Goal: Task Accomplishment & Management: Manage account settings

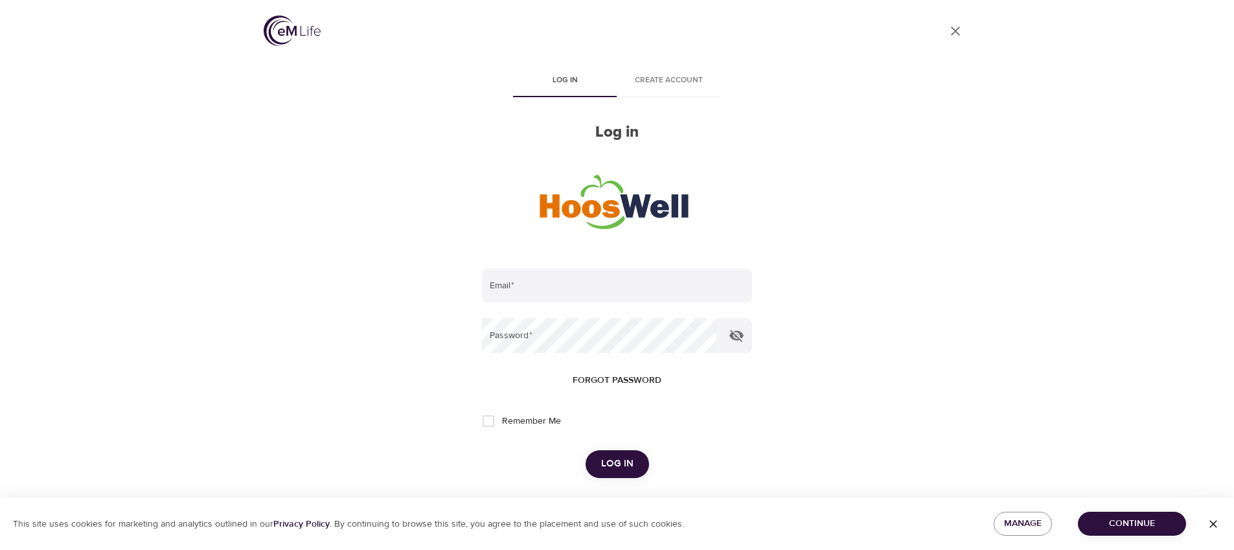
scroll to position [134, 0]
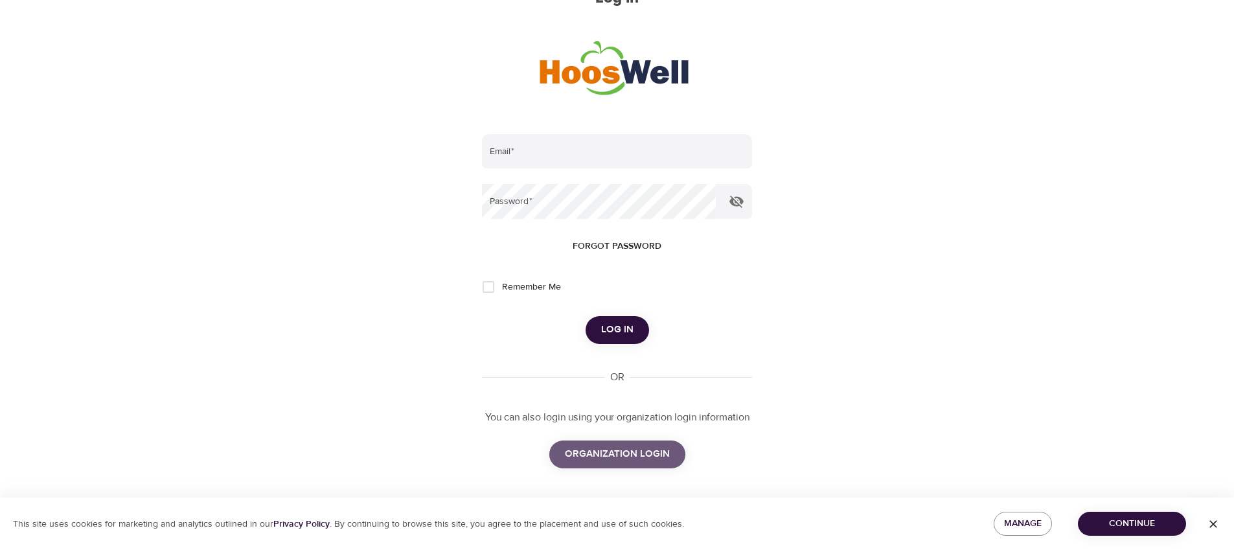
click at [609, 460] on span "ORGANIZATION LOGIN" at bounding box center [617, 454] width 105 height 17
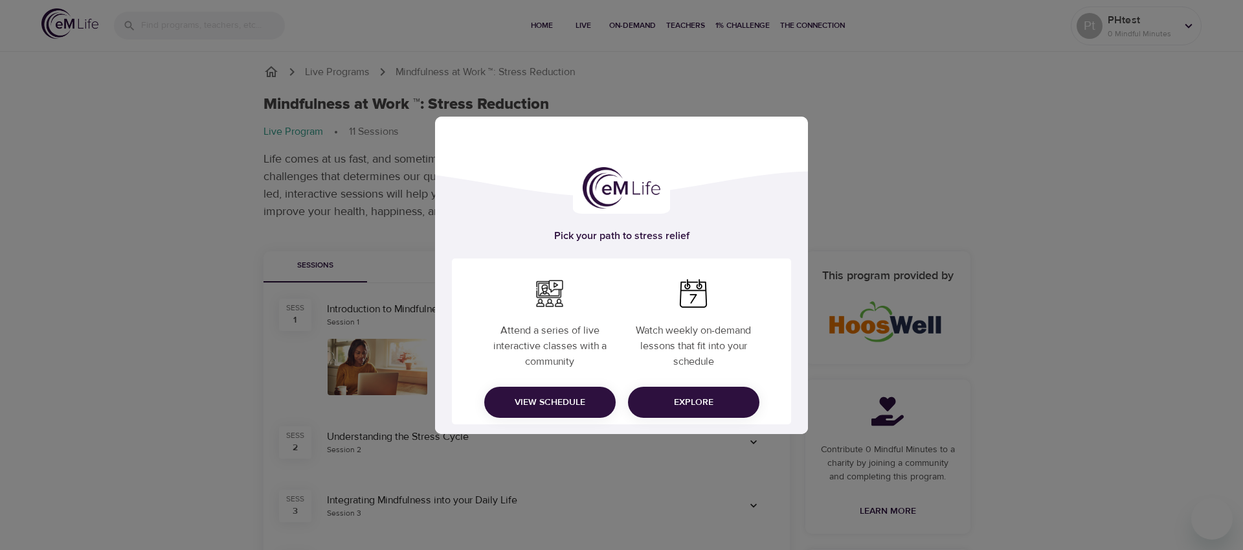
click at [718, 403] on span "Explore" at bounding box center [693, 402] width 111 height 16
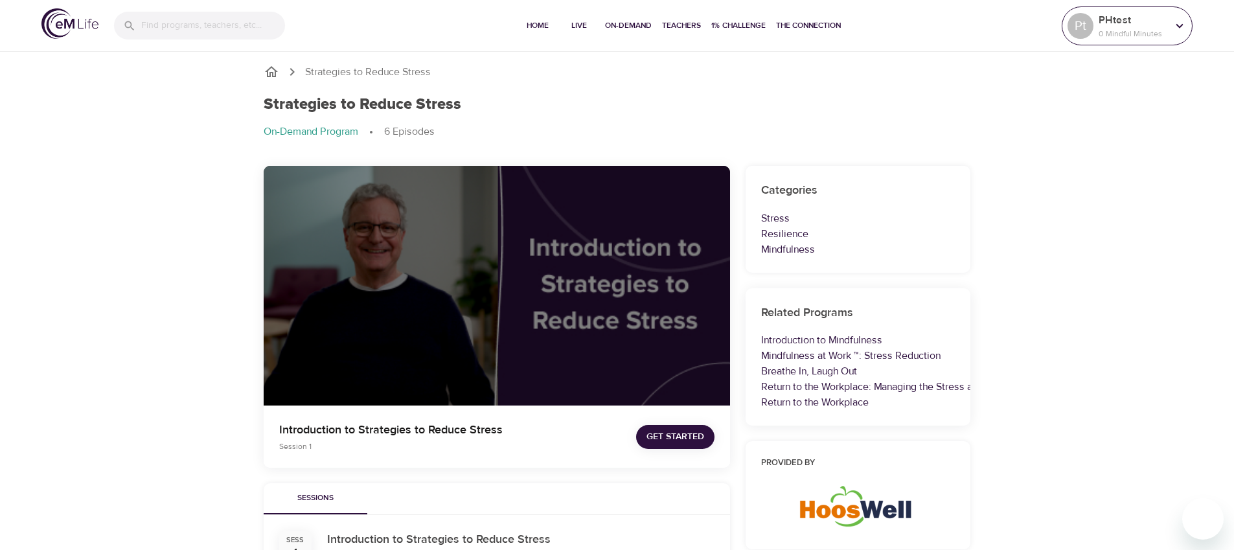
click at [1179, 25] on icon at bounding box center [1179, 26] width 14 height 14
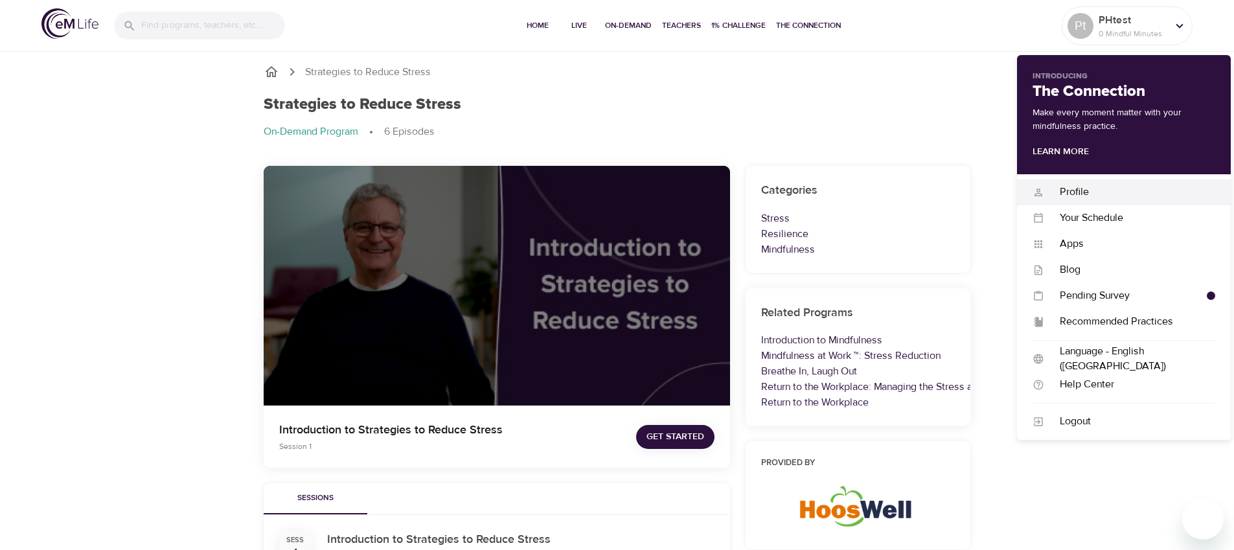
click at [1088, 198] on div "Profile" at bounding box center [1129, 192] width 171 height 15
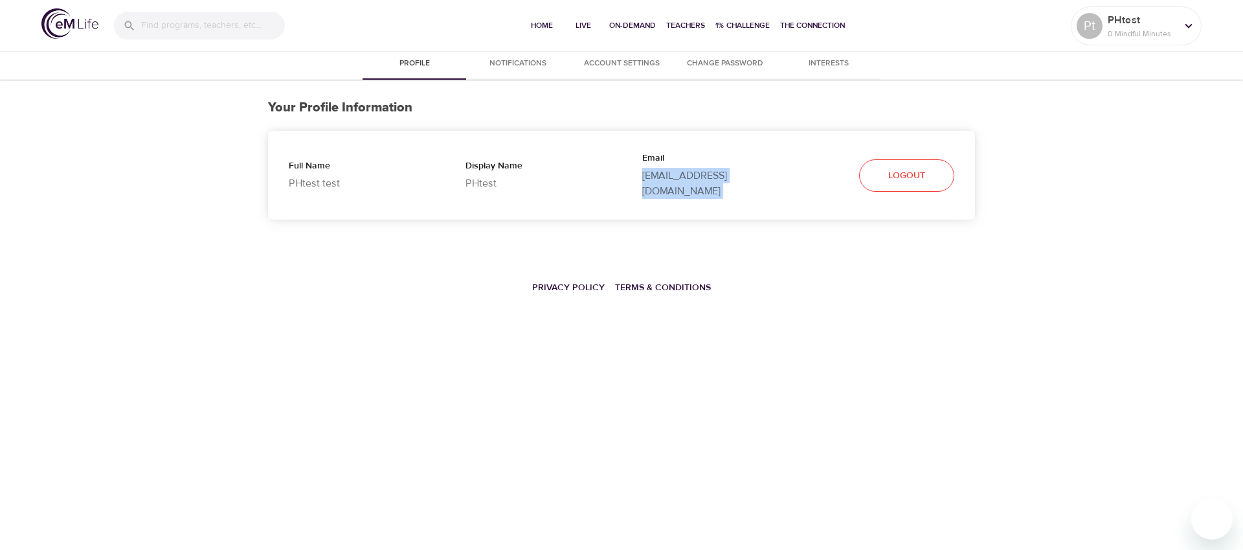
drag, startPoint x: 813, startPoint y: 172, endPoint x: 639, endPoint y: 179, distance: 173.7
click at [639, 179] on div "Full Name PHtest test Display Name PHtest Email testuvapersonifyhealth@domain.c…" at bounding box center [621, 175] width 707 height 89
copy div "testuvapersonifyhealth@domain.com Logout"
click at [1195, 21] on icon at bounding box center [1189, 26] width 14 height 14
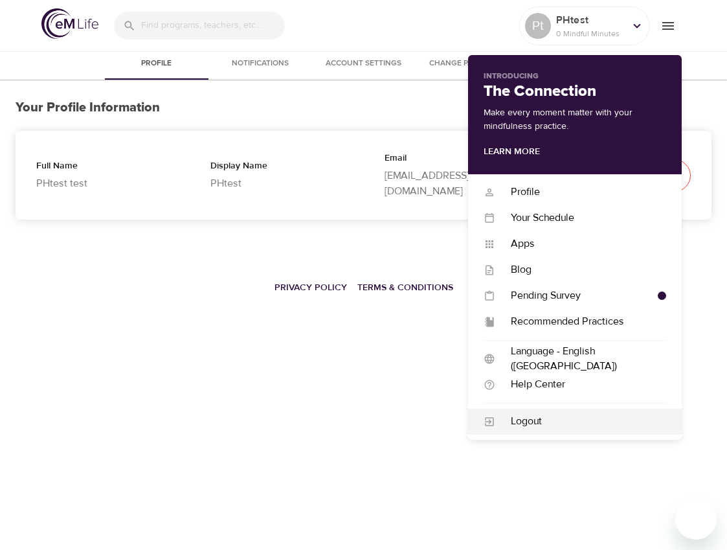
click at [553, 422] on div "Logout" at bounding box center [580, 421] width 171 height 15
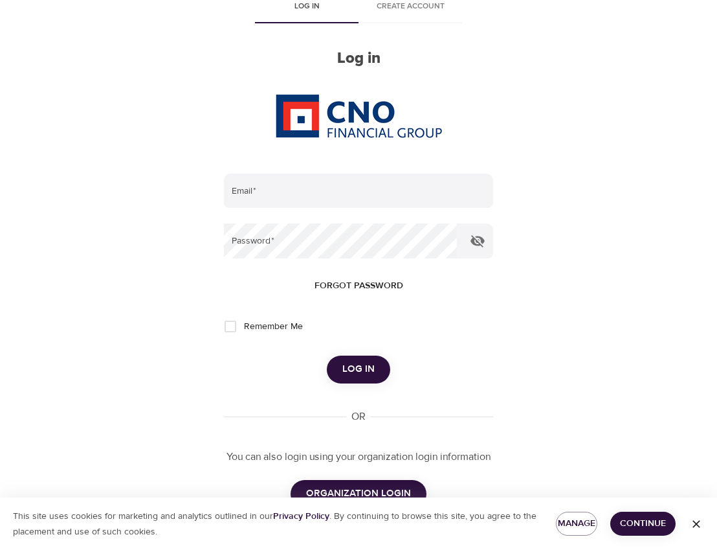
scroll to position [87, 0]
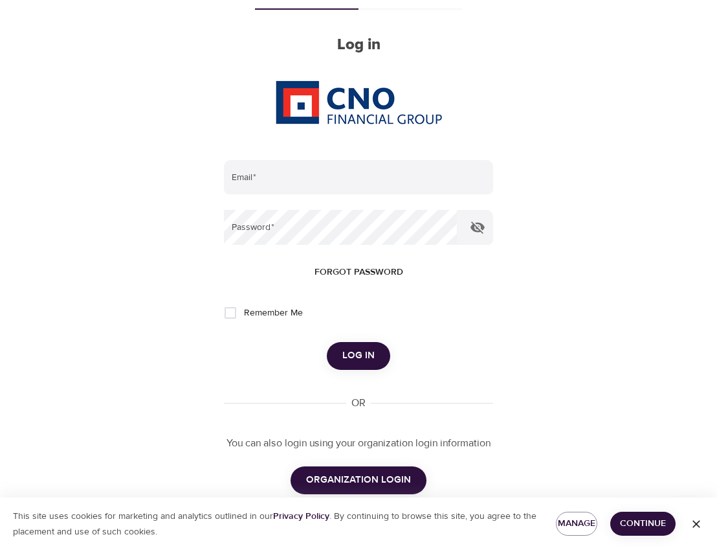
click at [319, 478] on span "ORGANIZATION LOGIN" at bounding box center [358, 479] width 105 height 17
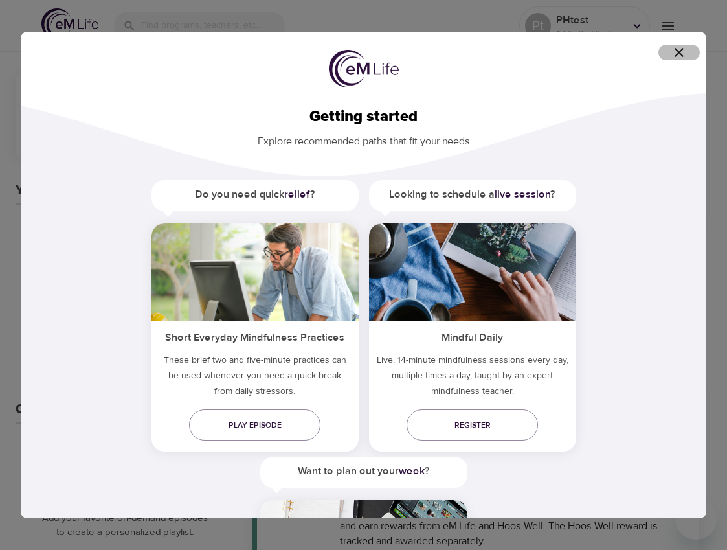
click at [680, 53] on icon "button" at bounding box center [679, 52] width 9 height 9
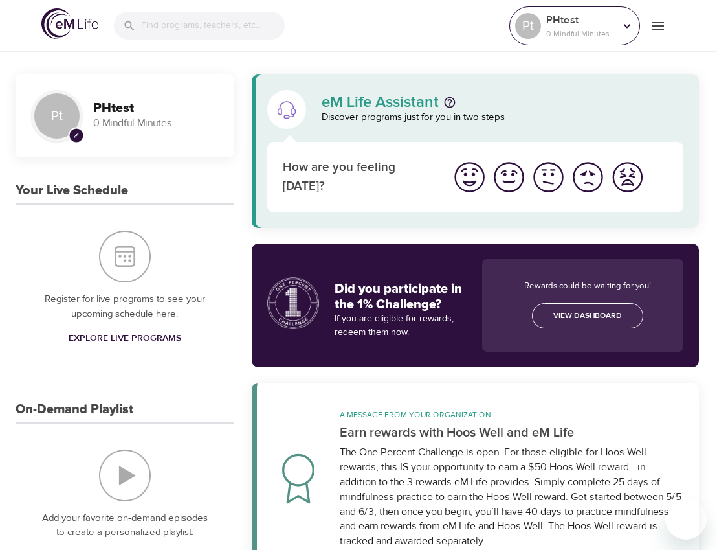
click at [627, 27] on icon at bounding box center [627, 25] width 7 height 5
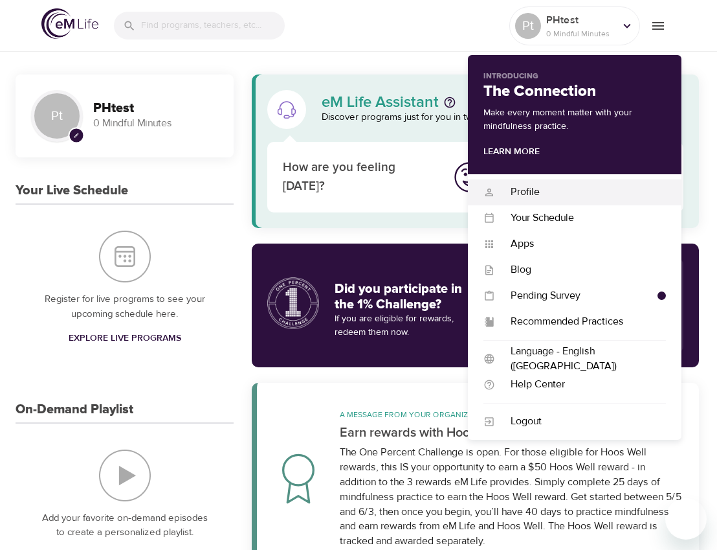
click at [538, 194] on div "Profile" at bounding box center [580, 192] width 171 height 15
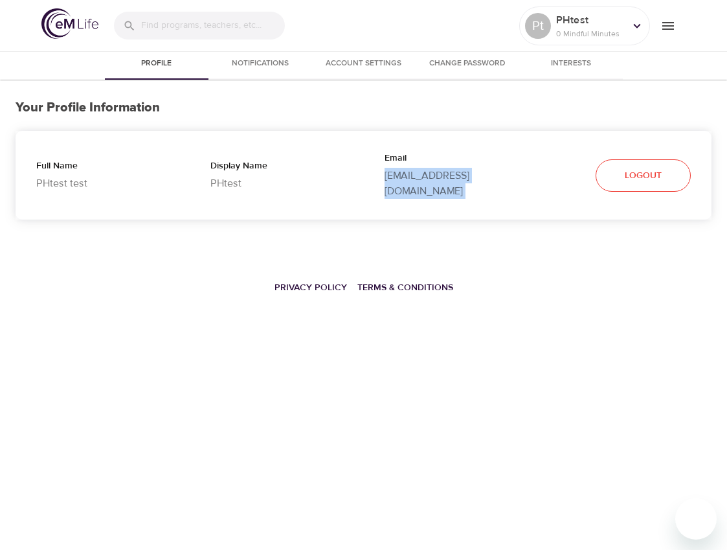
drag, startPoint x: 382, startPoint y: 175, endPoint x: 546, endPoint y: 179, distance: 163.9
click at [546, 179] on div "Full Name PHtest test Display Name PHtest Email testuvapersonifyhealth@domain.c…" at bounding box center [364, 175] width 696 height 89
click at [637, 25] on icon at bounding box center [637, 26] width 14 height 14
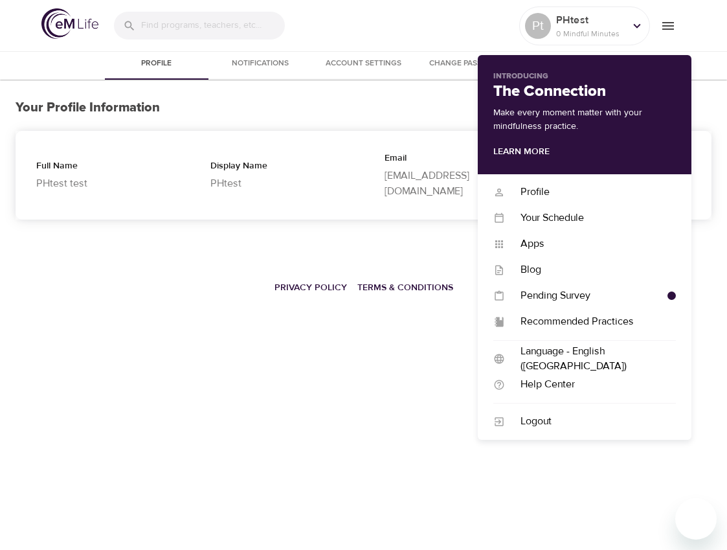
click at [367, 244] on div "Profile Notifications Account Settings Change Password Interests Your Profile I…" at bounding box center [363, 196] width 727 height 294
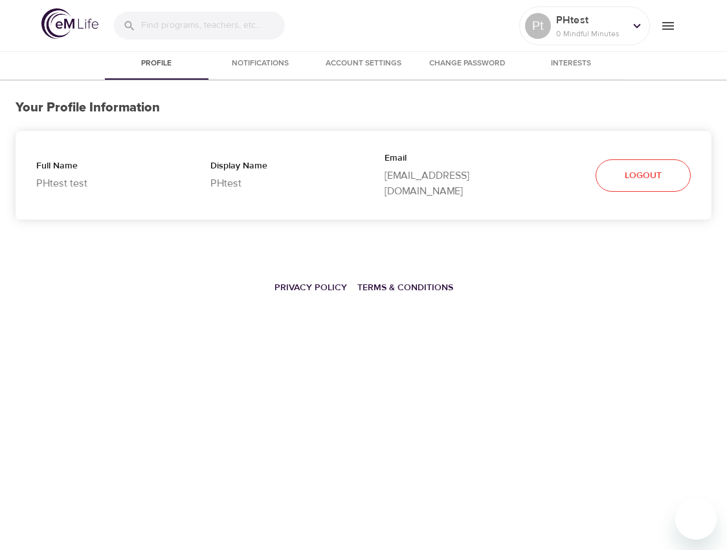
click at [648, 170] on span "Logout" at bounding box center [643, 176] width 37 height 16
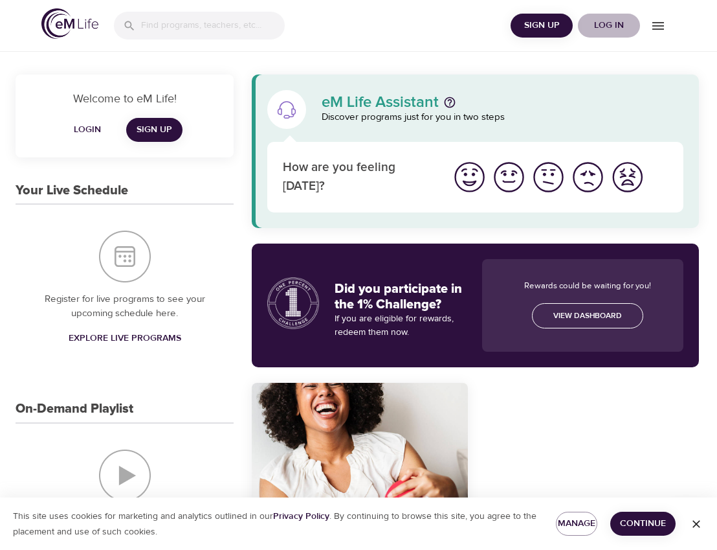
click at [611, 30] on span "Log in" at bounding box center [609, 25] width 52 height 16
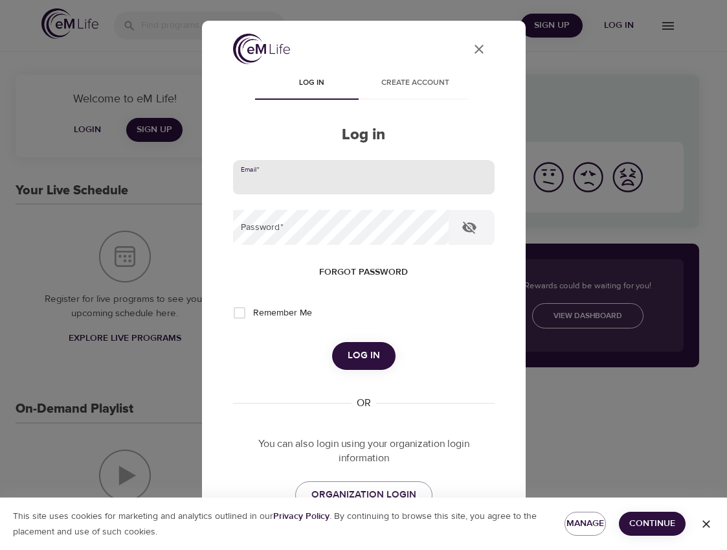
click at [359, 182] on input "email" at bounding box center [364, 177] width 262 height 35
type input "gfrontanilla-ext@wondrhealth.com"
click at [332, 342] on button "Log in" at bounding box center [363, 355] width 63 height 27
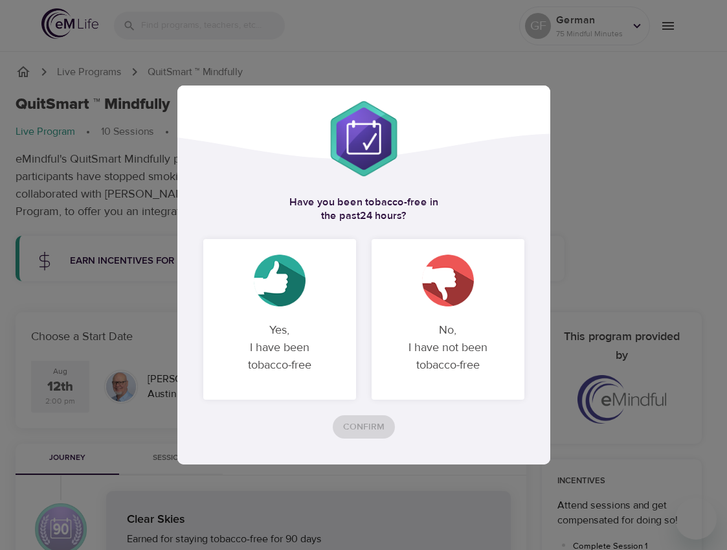
click at [305, 310] on div "Yes, I have been tobacco-free" at bounding box center [279, 319] width 153 height 161
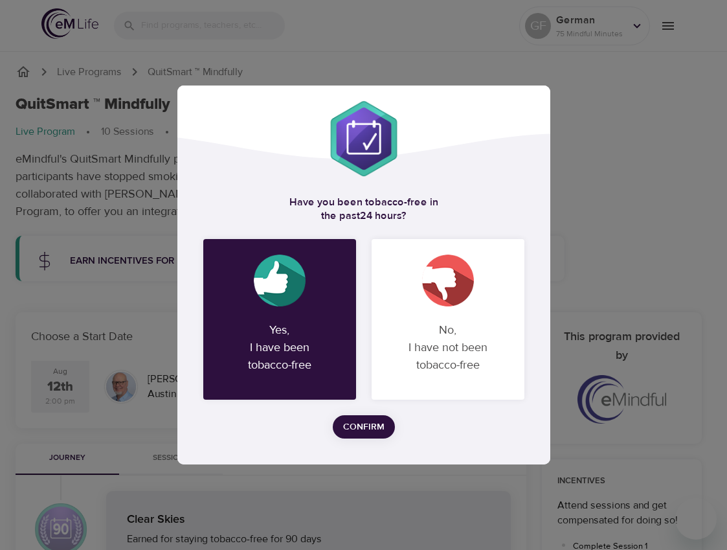
click at [366, 431] on span "Confirm" at bounding box center [363, 427] width 41 height 16
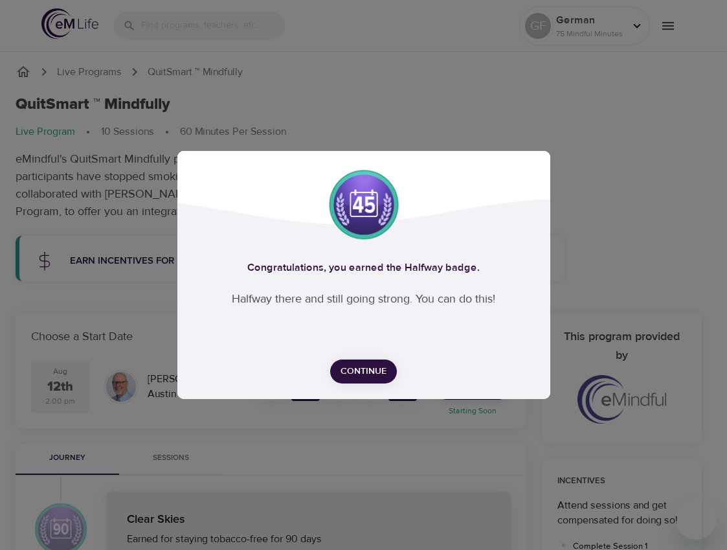
click at [360, 364] on span "Continue" at bounding box center [364, 371] width 46 height 16
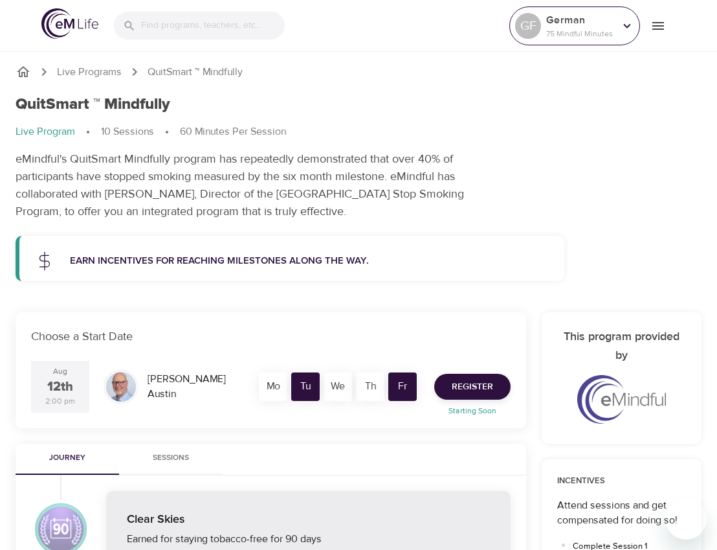
click at [625, 27] on icon at bounding box center [627, 26] width 14 height 14
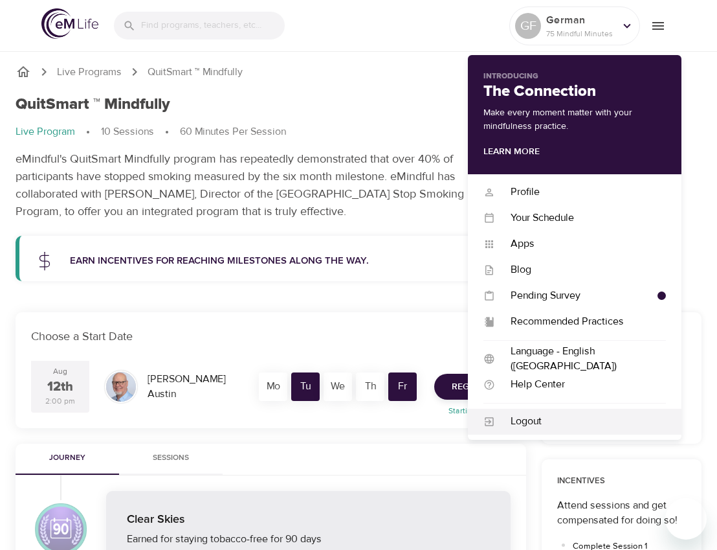
click at [542, 415] on div "Logout" at bounding box center [580, 421] width 171 height 15
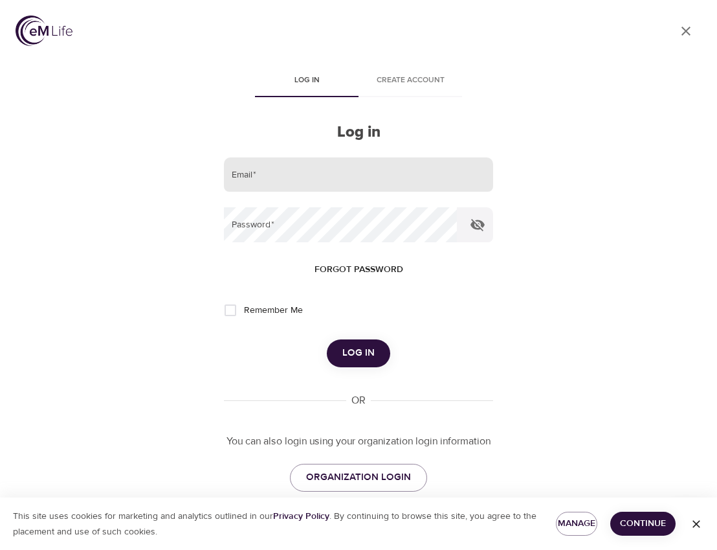
click at [236, 164] on input "email" at bounding box center [358, 174] width 269 height 35
type input "gfrontanilla-ext@wondrhealth.com"
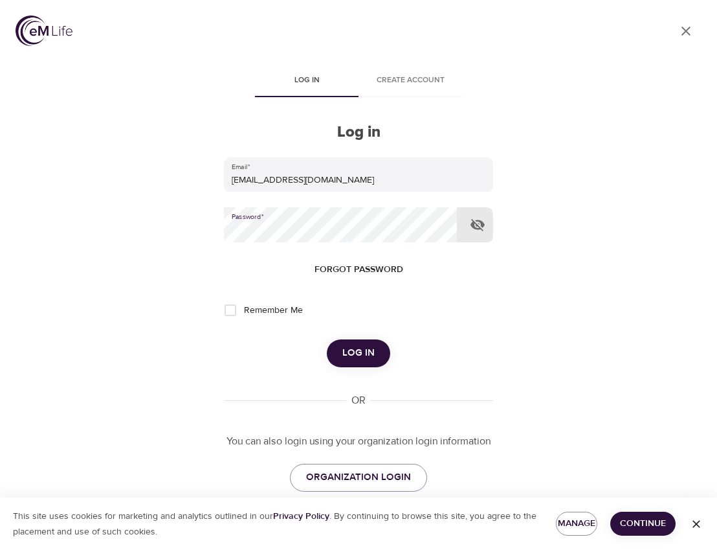
click at [327, 339] on button "Log in" at bounding box center [358, 352] width 63 height 27
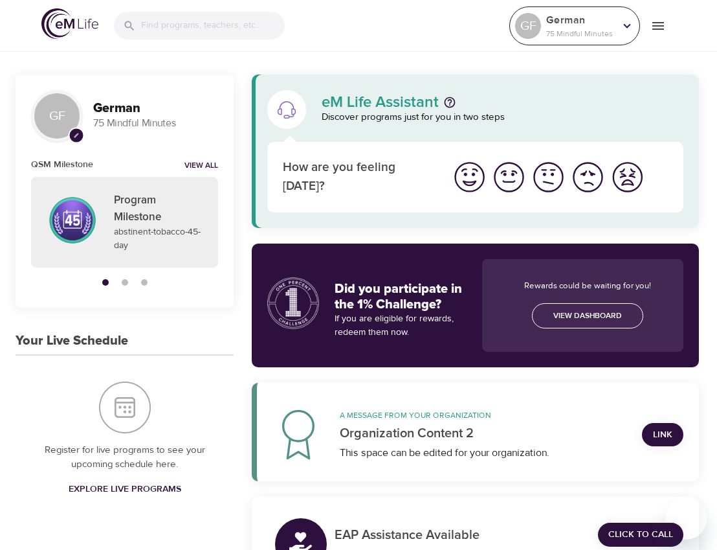
click at [628, 28] on icon at bounding box center [627, 26] width 14 height 14
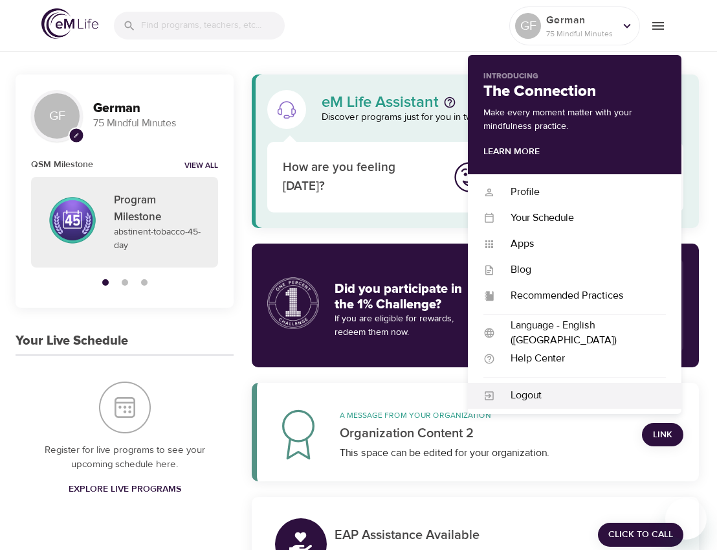
click at [545, 391] on div "Logout" at bounding box center [580, 395] width 171 height 15
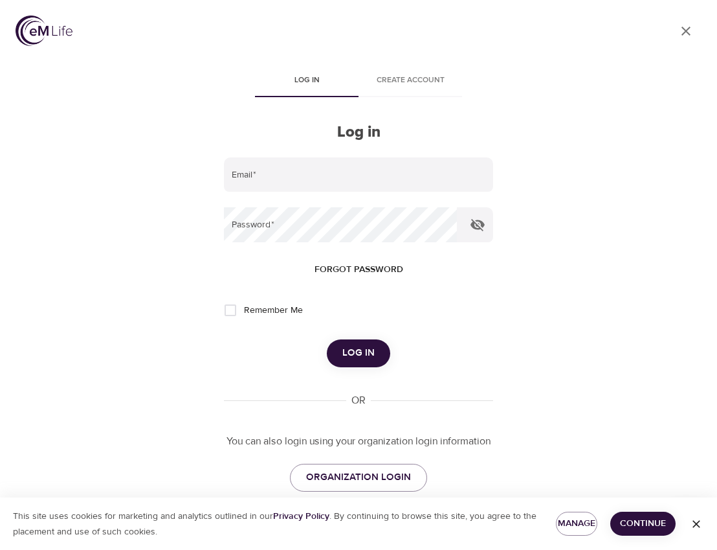
drag, startPoint x: 76, startPoint y: 34, endPoint x: 13, endPoint y: 34, distance: 62.8
click at [13, 34] on div "User Profile Log in Create account Log in Email   * Password   * Forgot passwor…" at bounding box center [358, 275] width 717 height 550
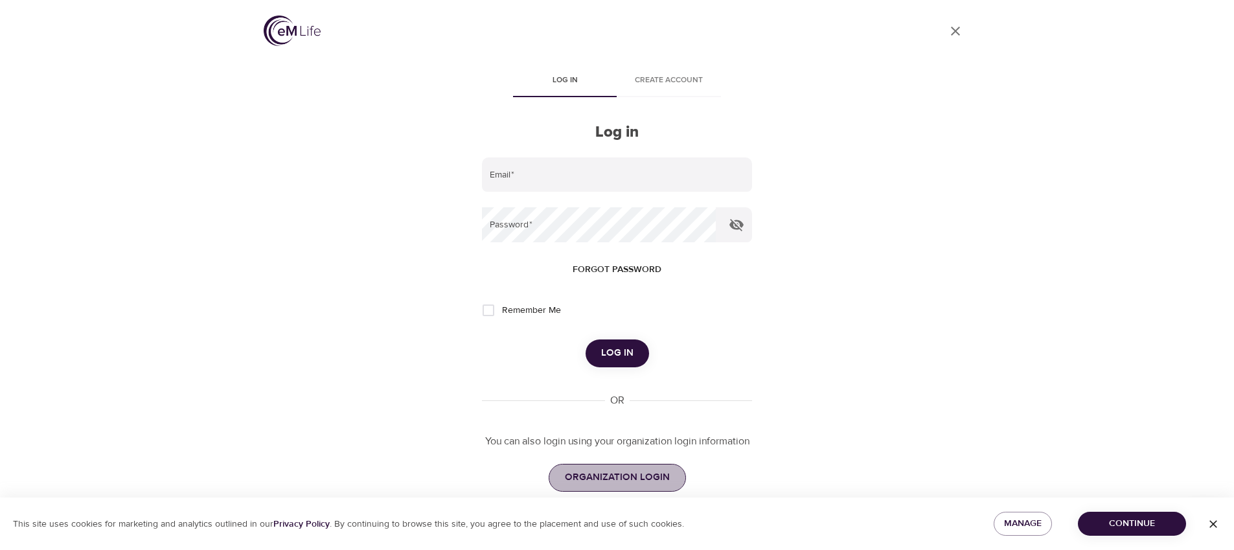
click at [620, 479] on span "ORGANIZATION LOGIN" at bounding box center [617, 477] width 105 height 17
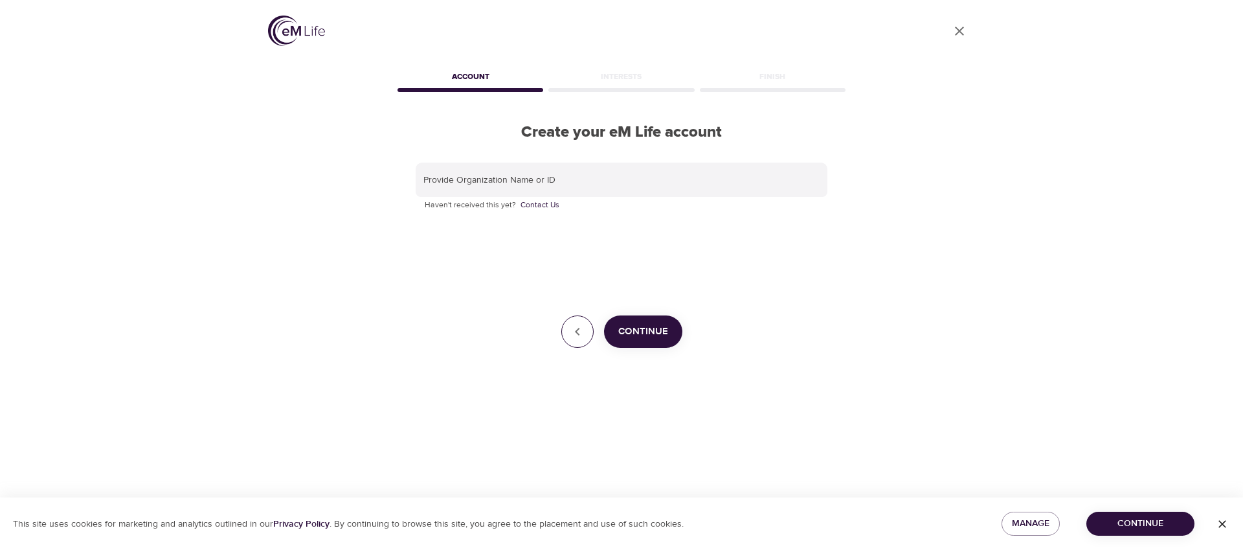
click at [579, 333] on icon "button" at bounding box center [578, 332] width 16 height 16
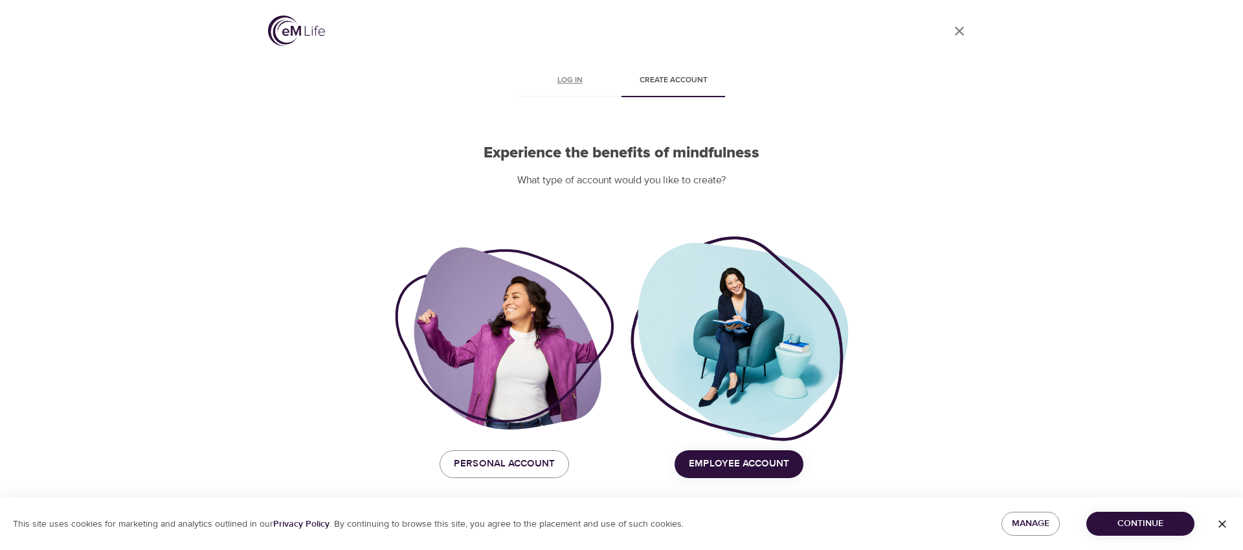
click at [563, 80] on span "Log in" at bounding box center [570, 81] width 88 height 14
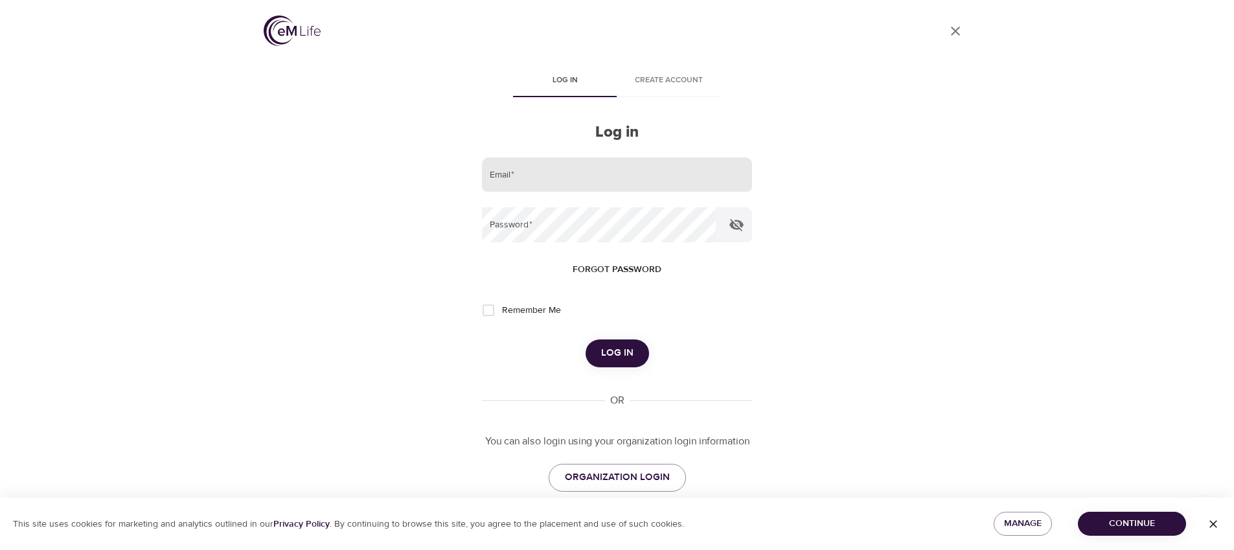
click at [515, 182] on input "email" at bounding box center [616, 174] width 269 height 35
paste input "[EMAIL_ADDRESS][DOMAIN_NAME]"
type input "[EMAIL_ADDRESS][DOMAIN_NAME]"
click at [607, 358] on span "Log in" at bounding box center [617, 352] width 32 height 17
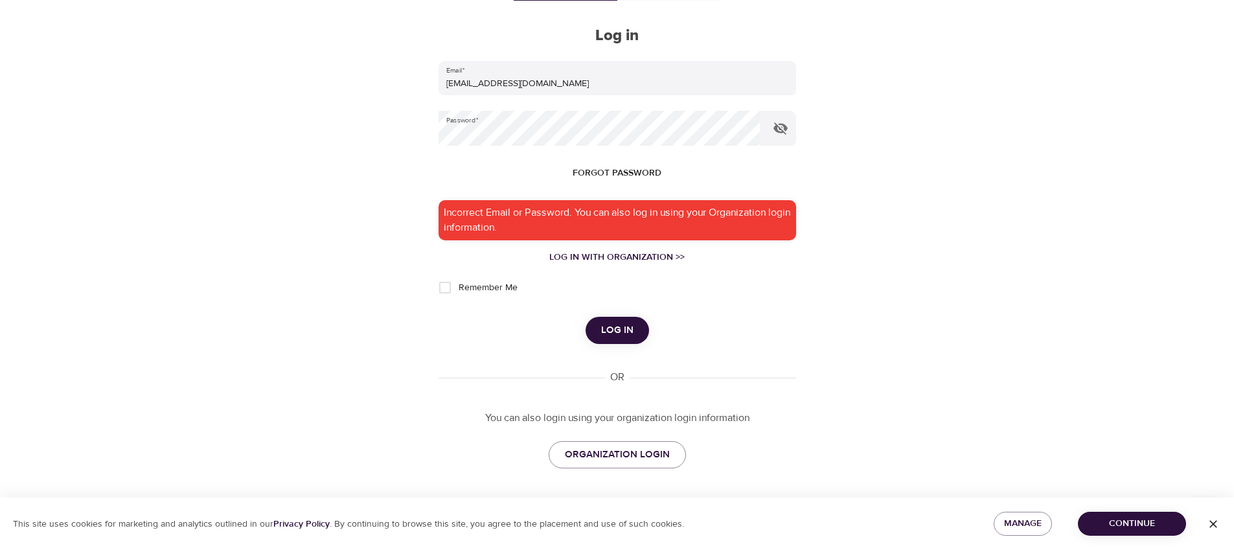
scroll to position [97, 0]
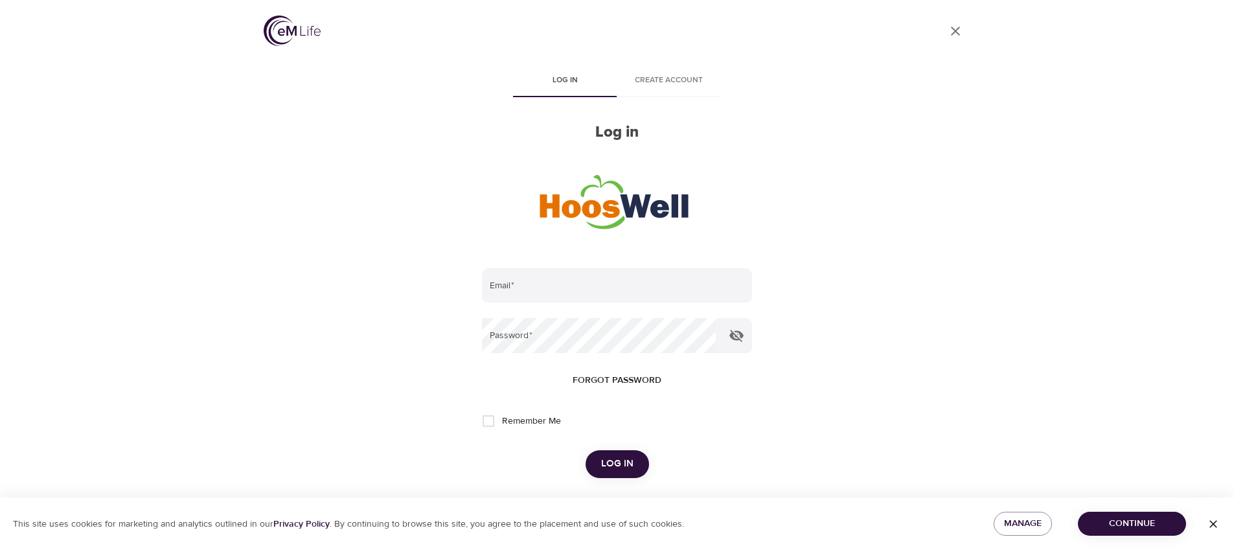
scroll to position [134, 0]
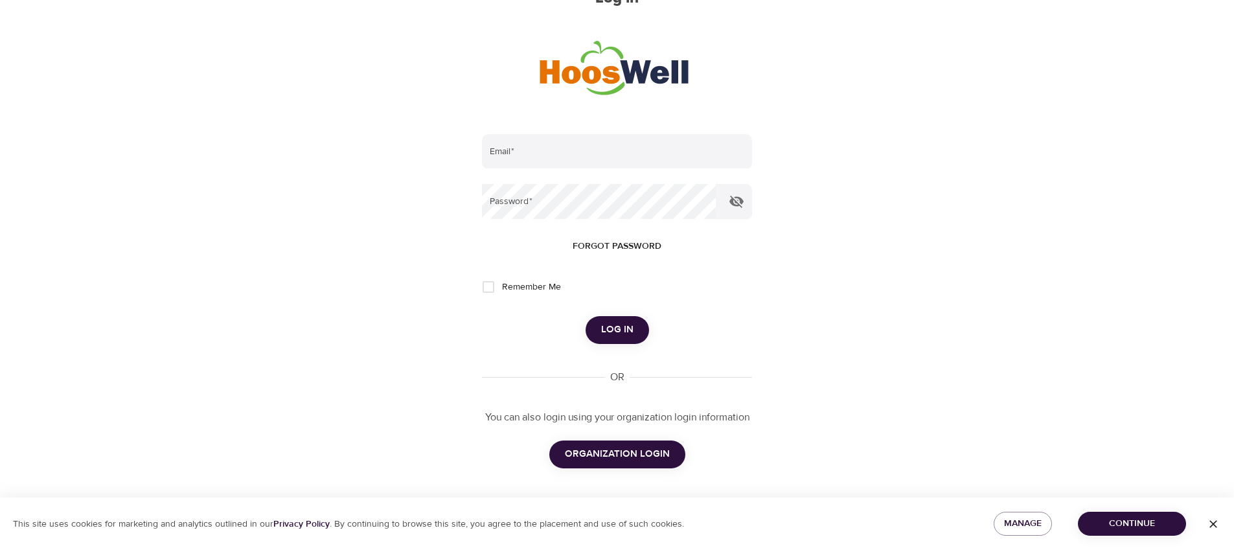
click at [606, 445] on button "ORGANIZATION LOGIN" at bounding box center [617, 453] width 136 height 27
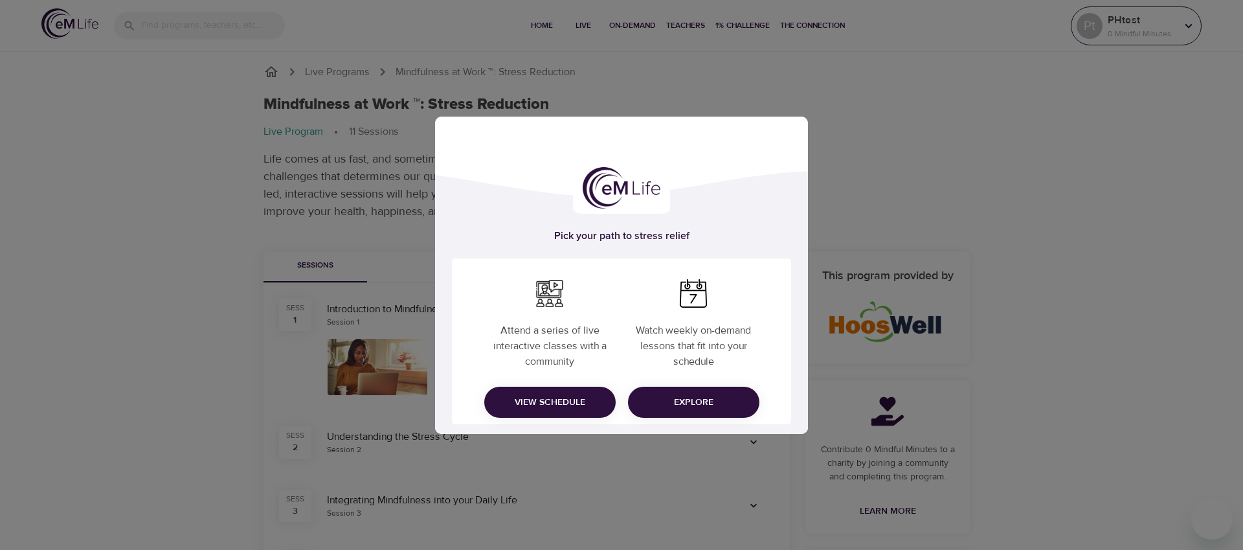
click at [1107, 26] on div "Pick your path to stress relief Attend a series of live interactive classes wit…" at bounding box center [621, 275] width 1243 height 550
click at [679, 396] on span "Explore" at bounding box center [693, 402] width 111 height 16
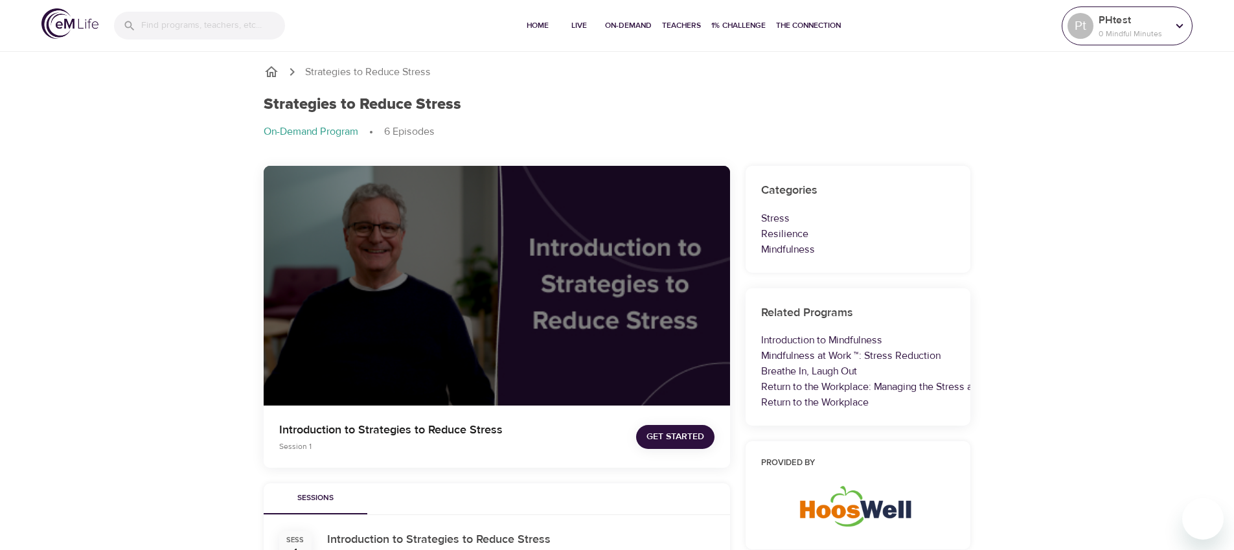
click at [1082, 23] on div "Pt" at bounding box center [1080, 26] width 26 height 26
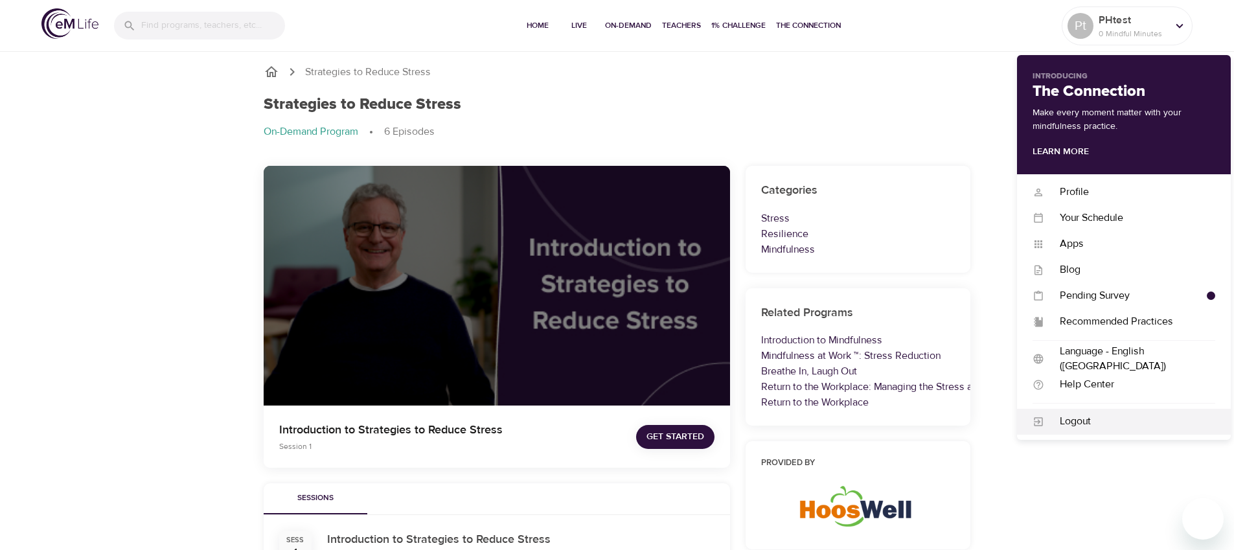
click at [1096, 420] on div "Logout" at bounding box center [1129, 421] width 171 height 15
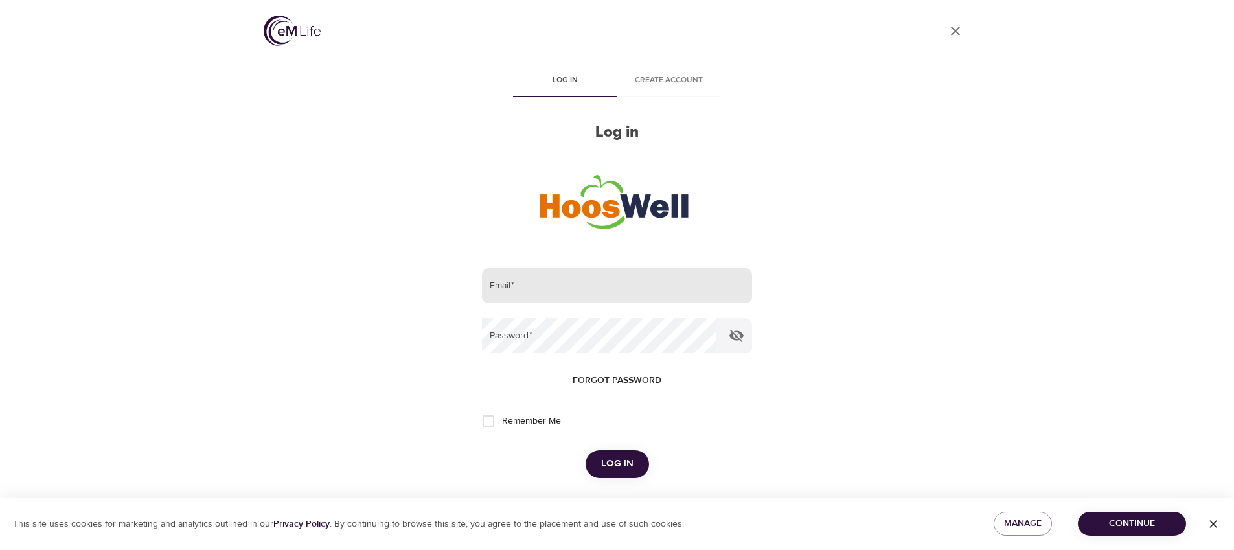
click at [512, 282] on input "email" at bounding box center [616, 285] width 269 height 35
paste input "Partner123!"
type input "Partner123!"
paste input "testUVAPersonifyHealth@domain.com"
type input "testUVAPersonifyHealth@domain.com"
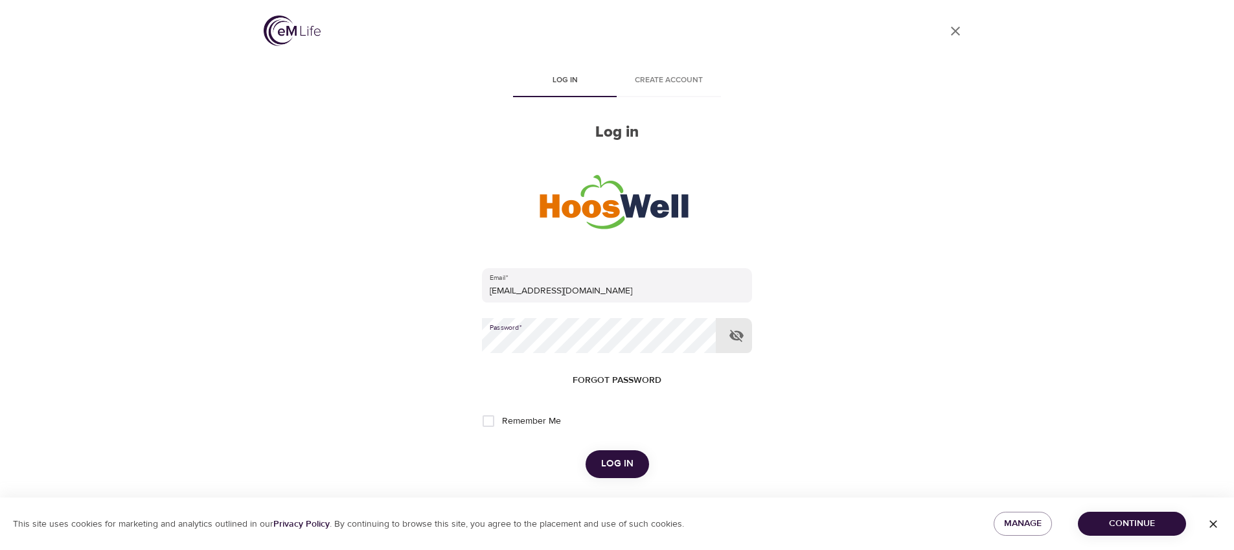
click at [613, 458] on span "Log in" at bounding box center [617, 463] width 32 height 17
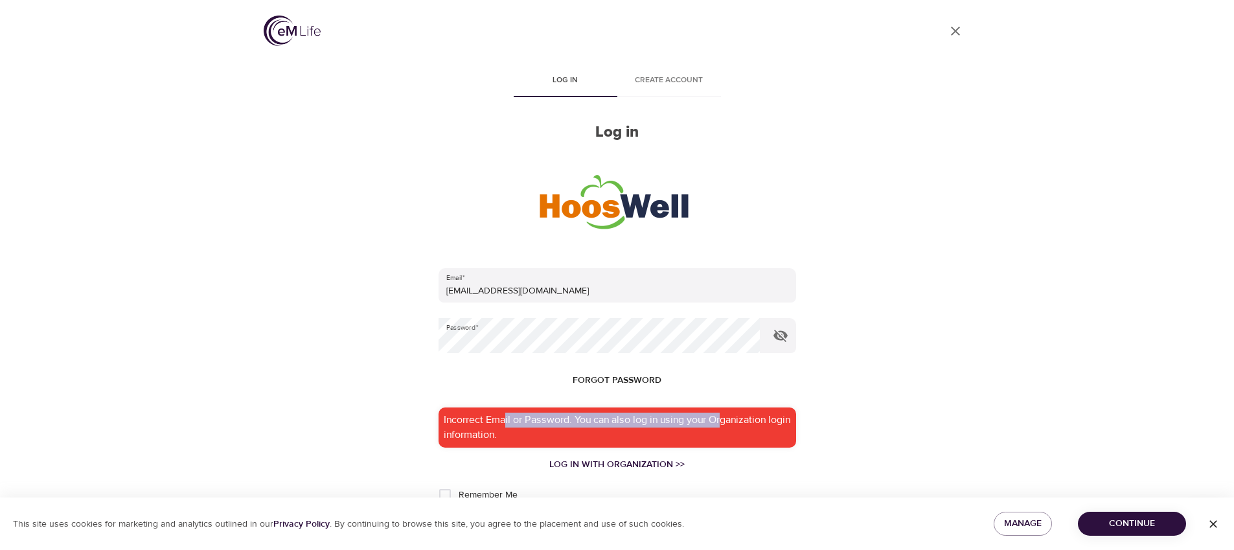
drag, startPoint x: 504, startPoint y: 414, endPoint x: 723, endPoint y: 417, distance: 218.9
click at [723, 417] on div "Incorrect Email or Password. You can also log in using your Organization login …" at bounding box center [616, 427] width 357 height 40
click at [723, 423] on div "Incorrect Email or Password. You can also log in using your Organization login …" at bounding box center [616, 427] width 357 height 40
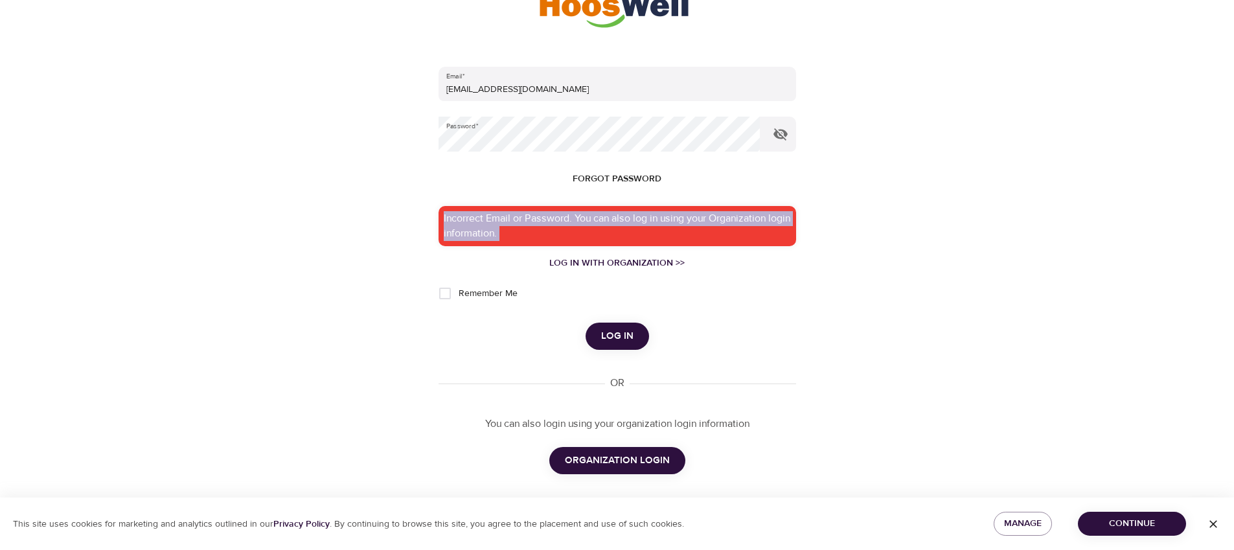
scroll to position [208, 0]
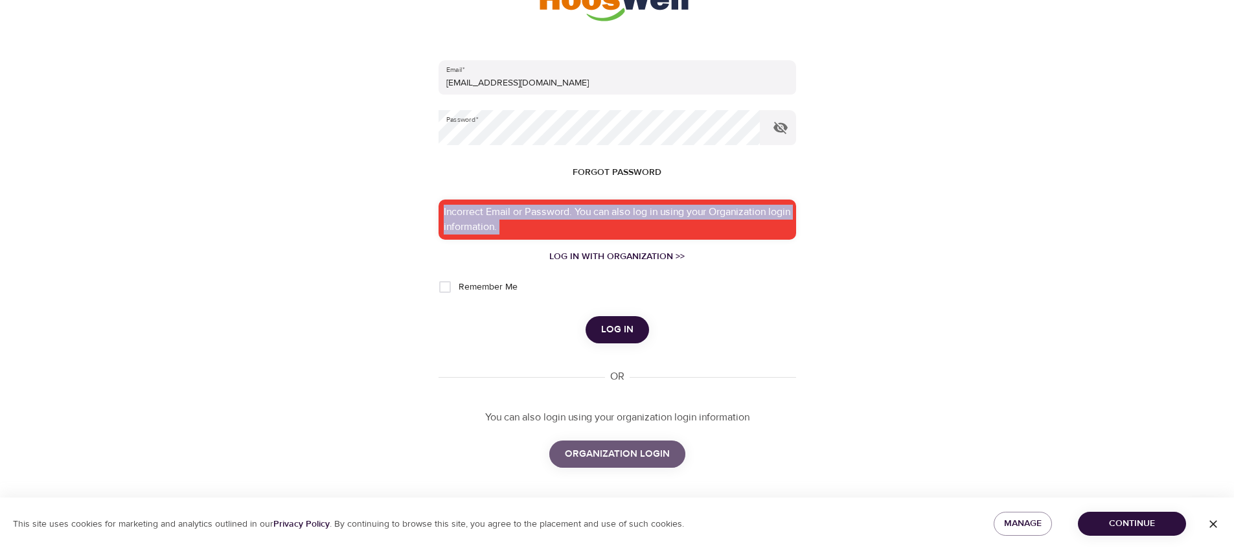
click at [638, 455] on span "ORGANIZATION LOGIN" at bounding box center [617, 454] width 105 height 17
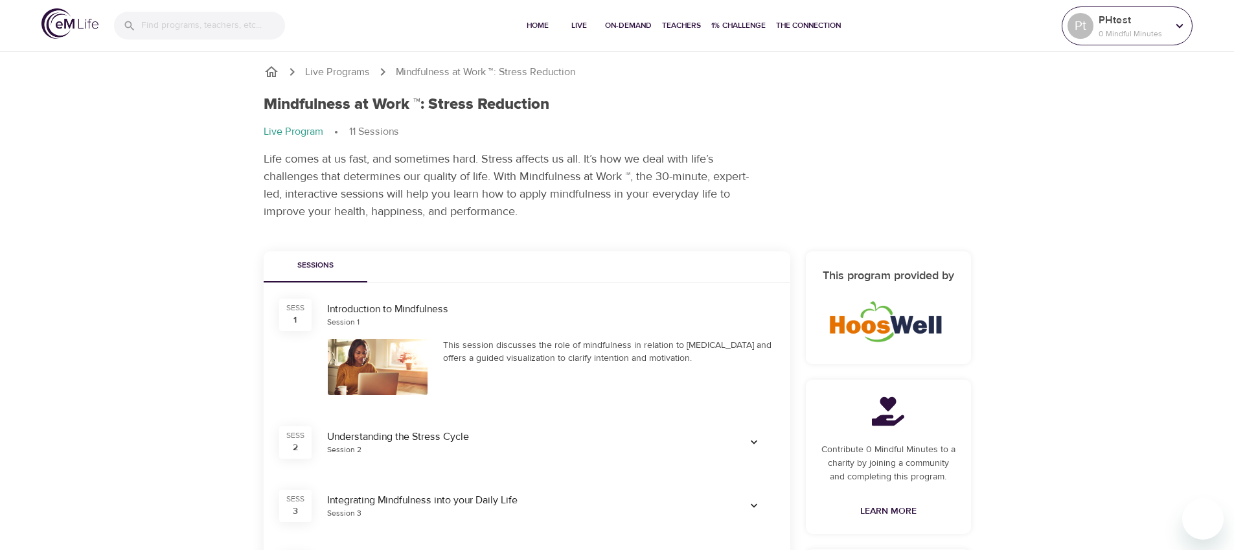
click at [1186, 32] on icon at bounding box center [1179, 26] width 14 height 14
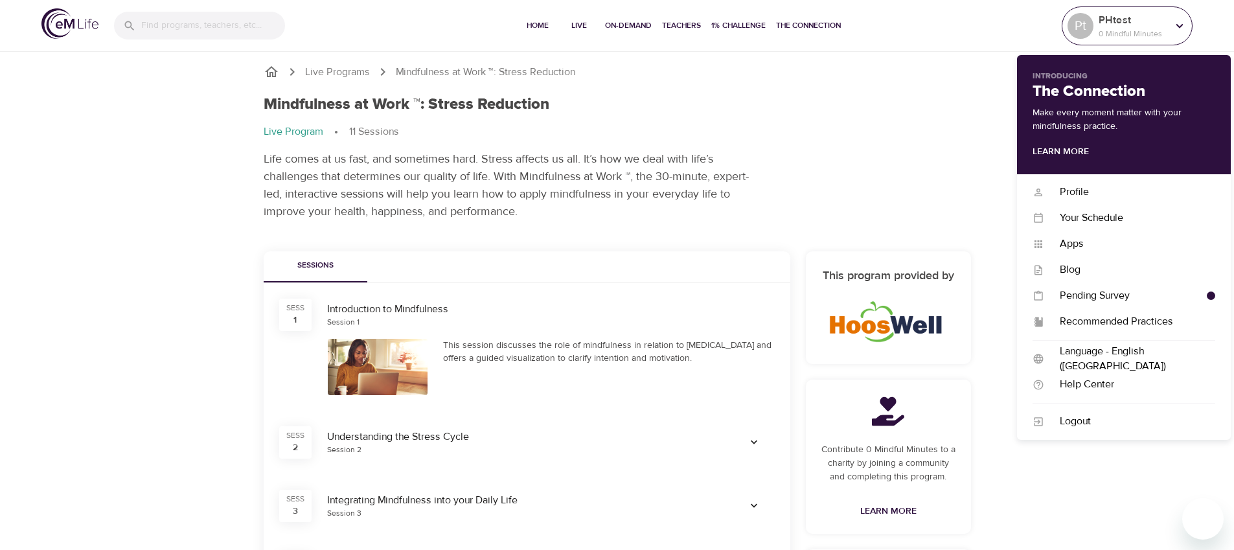
click at [1087, 26] on div "Pt" at bounding box center [1080, 26] width 26 height 26
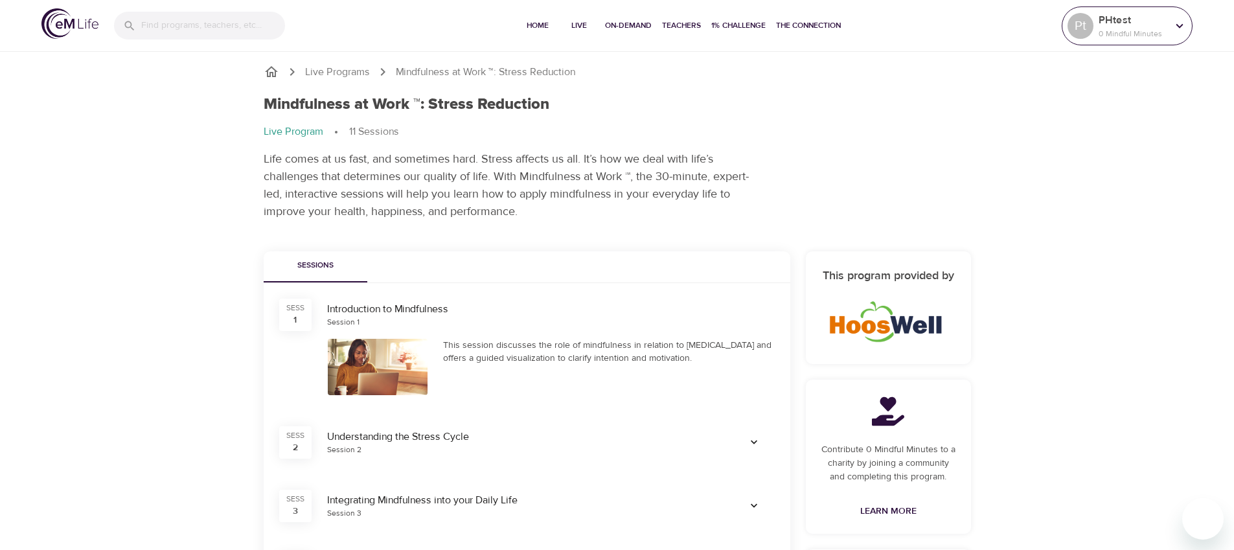
click at [1071, 30] on div "Pt" at bounding box center [1080, 26] width 26 height 26
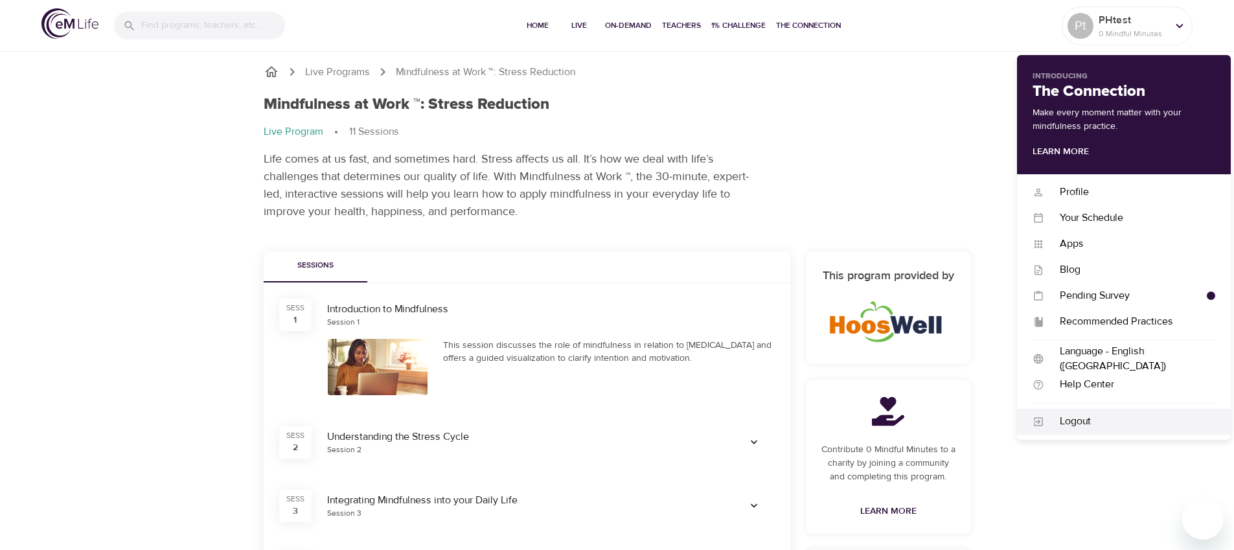
click at [1055, 423] on div "Logout" at bounding box center [1129, 421] width 171 height 15
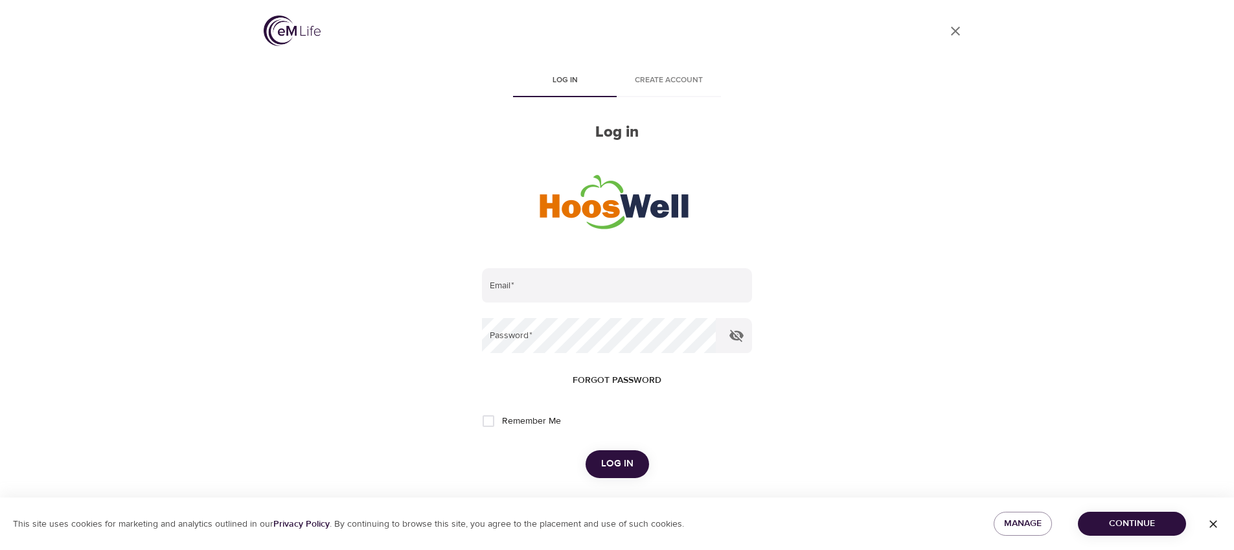
scroll to position [134, 0]
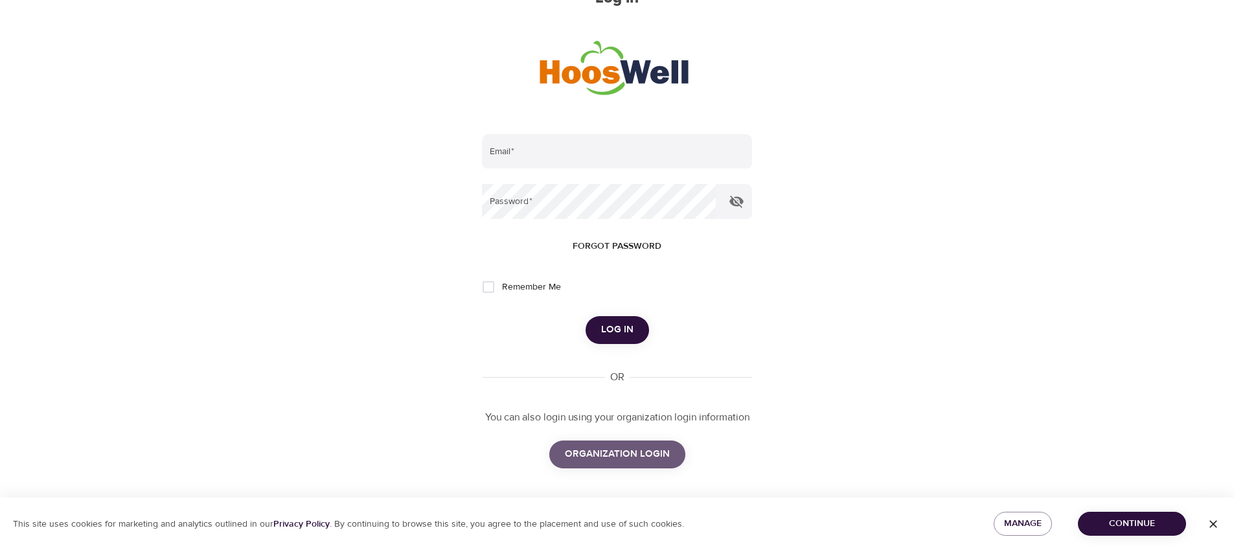
click at [649, 455] on span "ORGANIZATION LOGIN" at bounding box center [617, 454] width 105 height 17
